Goal: Task Accomplishment & Management: Manage account settings

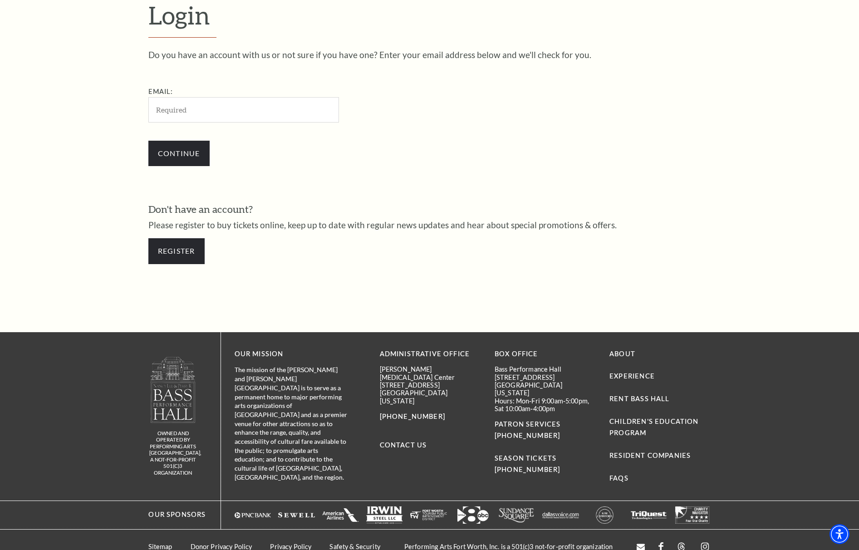
scroll to position [300, 0]
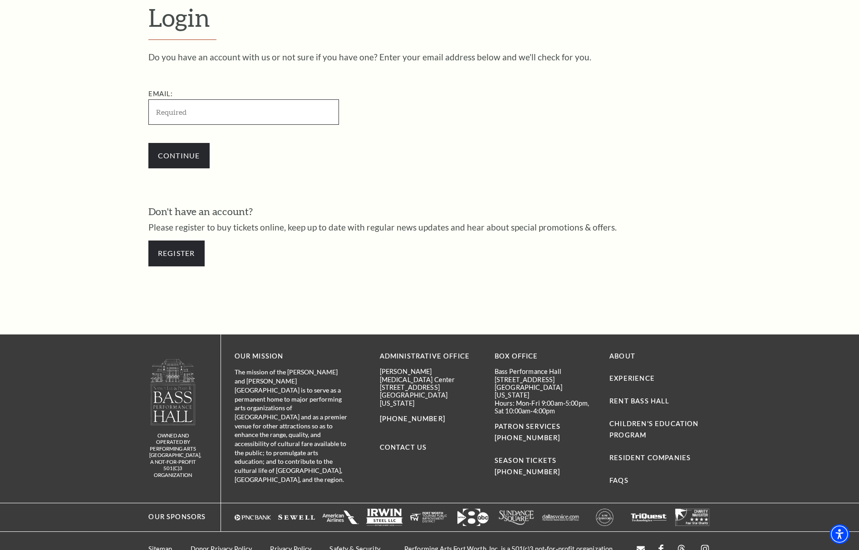
type input "[EMAIL_ADDRESS][DOMAIN_NAME]"
click at [203, 154] on input "Continue" at bounding box center [178, 155] width 61 height 25
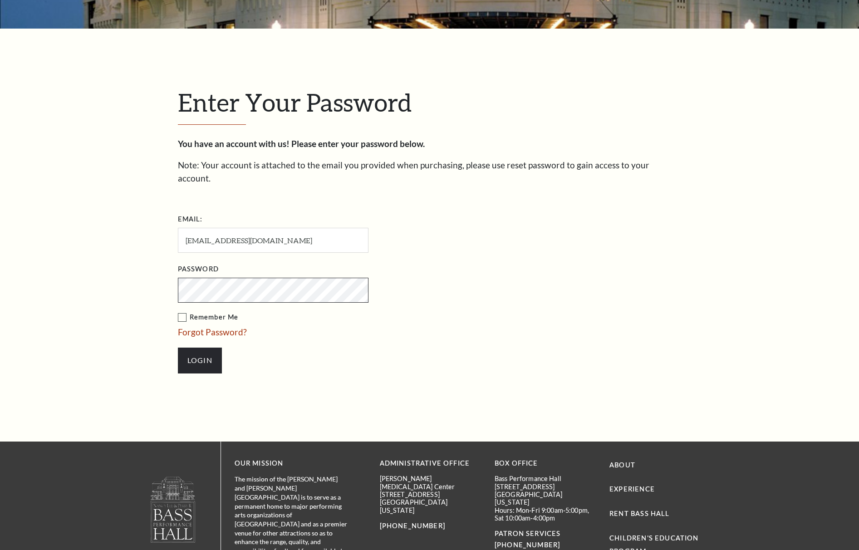
scroll to position [311, 0]
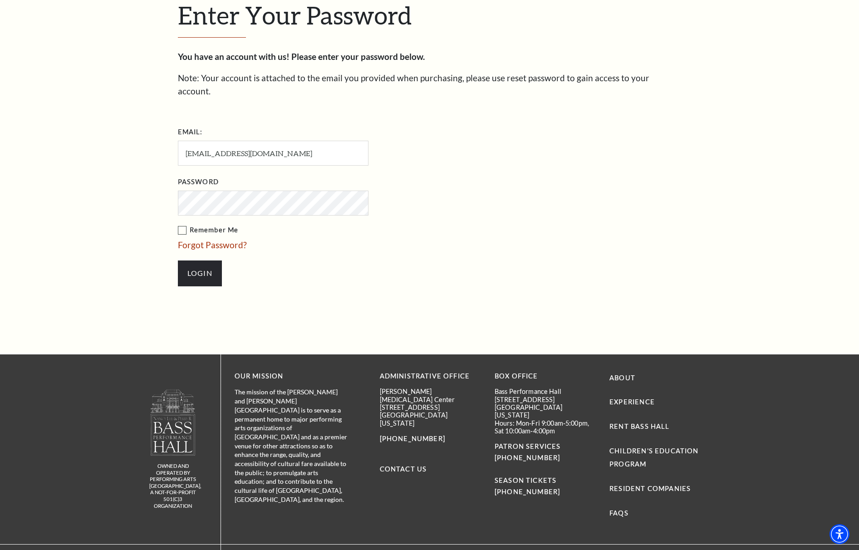
click at [291, 251] on li "Login" at bounding box center [318, 273] width 281 height 44
click at [207, 263] on input "Login" at bounding box center [200, 272] width 44 height 25
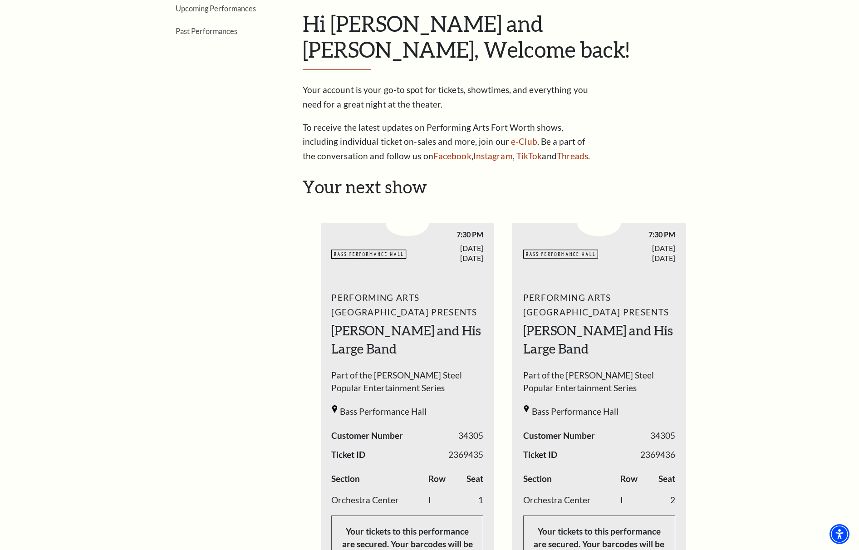
scroll to position [26, 0]
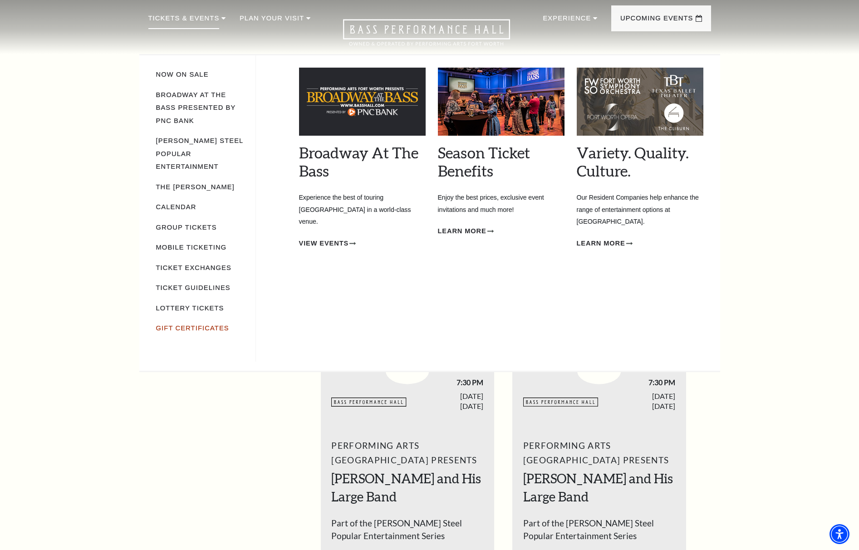
click at [170, 324] on link "Gift Certificates" at bounding box center [192, 327] width 73 height 7
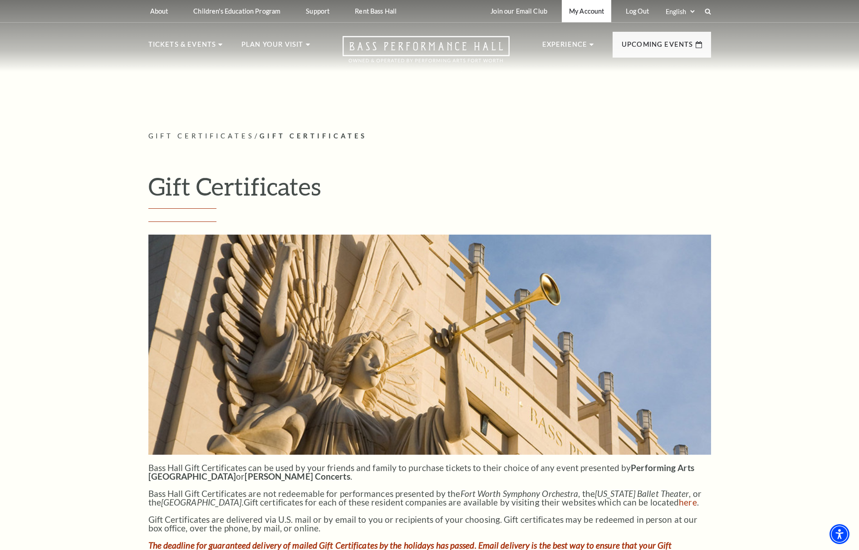
click at [595, 15] on link "My Account" at bounding box center [586, 11] width 49 height 22
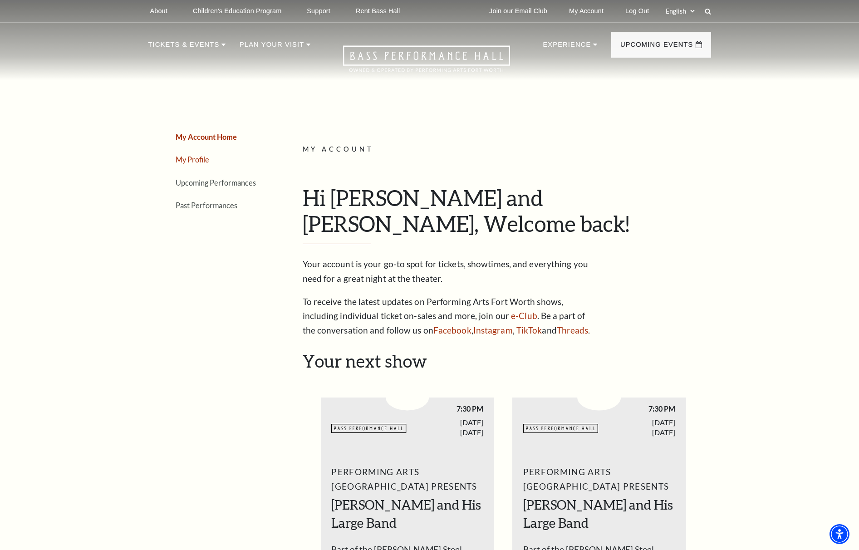
click at [186, 161] on link "My Profile" at bounding box center [193, 159] width 34 height 9
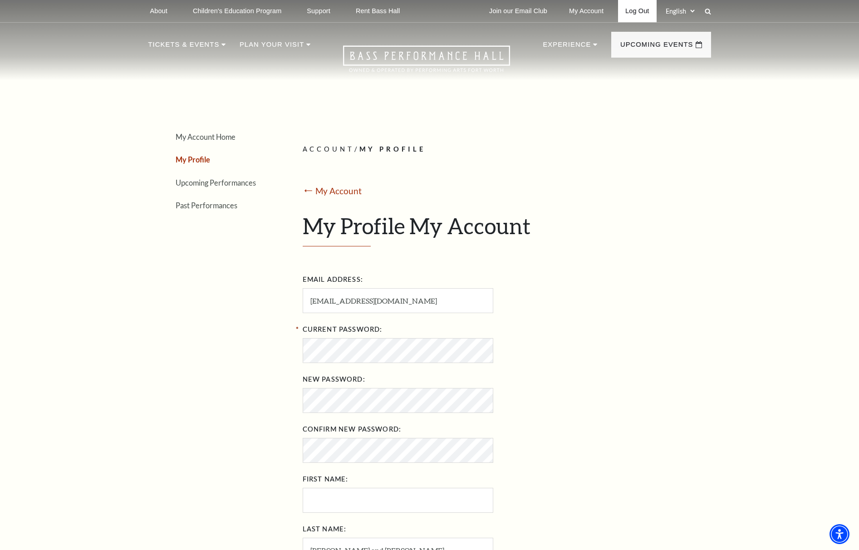
click at [618, 12] on link "Log Out" at bounding box center [637, 11] width 38 height 22
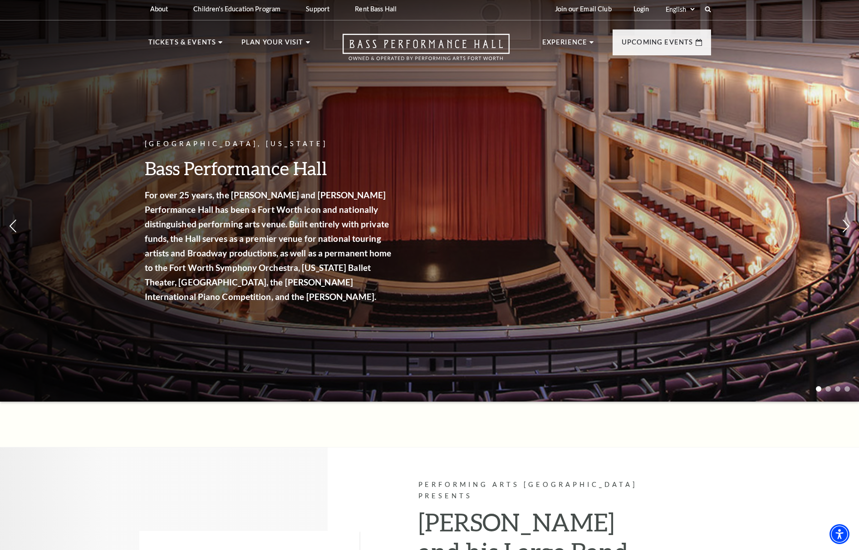
scroll to position [0, 0]
